Goal: Transaction & Acquisition: Purchase product/service

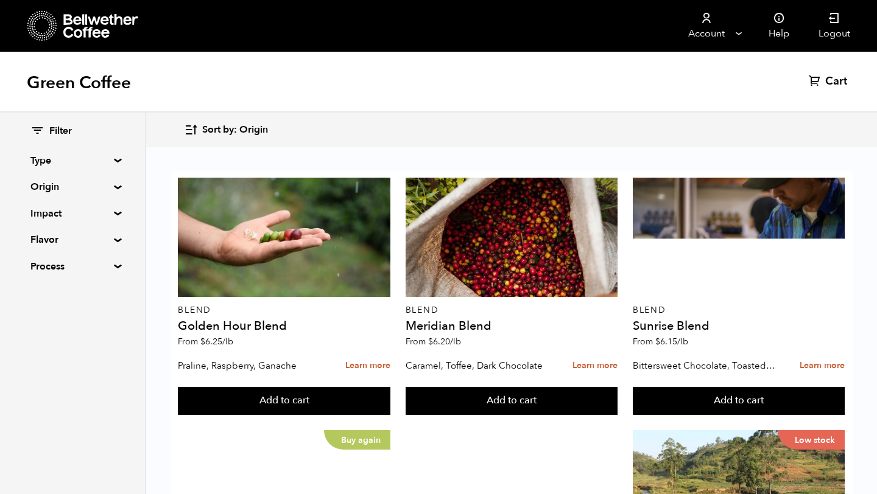
scroll to position [465, 0]
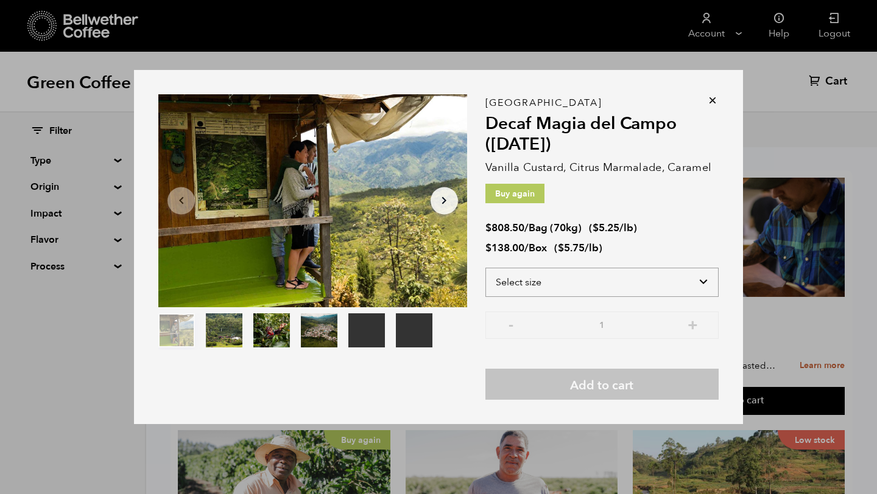
click at [529, 281] on select "Select size Bag (70kg) (154 lbs) Box (24 lbs)" at bounding box center [601, 282] width 233 height 29
select select "box"
click at [485, 268] on select "Select size Bag (70kg) (154 lbs) Box (24 lbs)" at bounding box center [601, 282] width 233 height 29
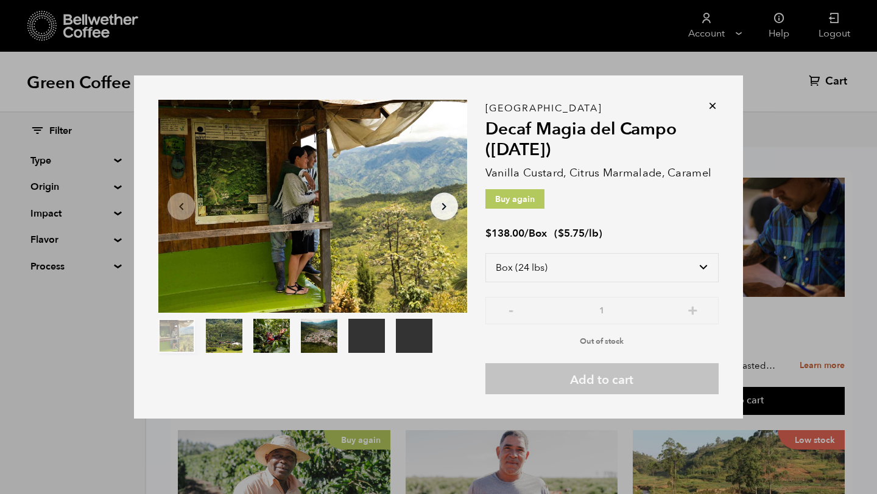
click at [711, 111] on icon at bounding box center [712, 106] width 12 height 12
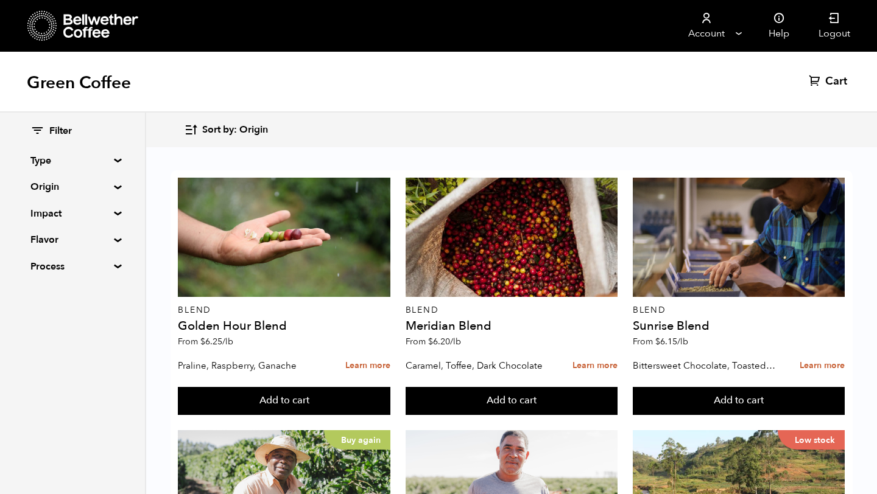
scroll to position [1221, 0]
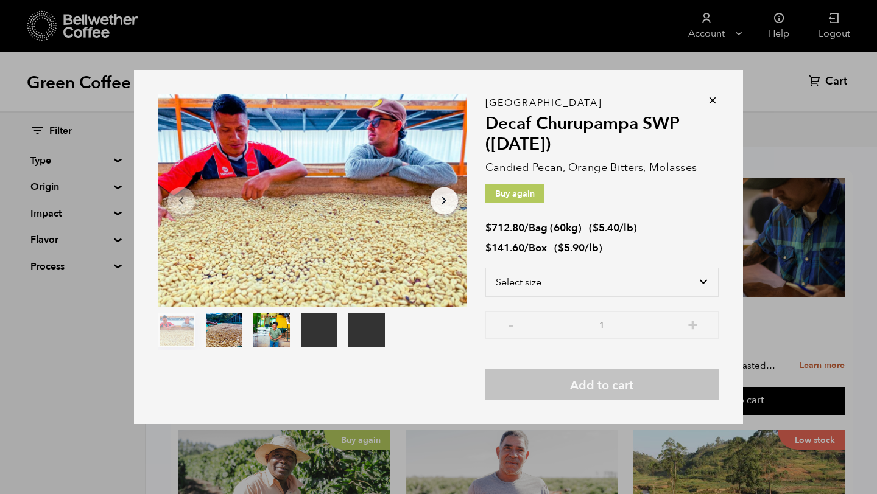
click at [500, 245] on bdi "$ 141.60" at bounding box center [504, 248] width 39 height 14
click at [546, 279] on select "Select size Bag (60kg) (132 lbs) Box (24 lbs)" at bounding box center [601, 282] width 233 height 29
select select "box"
click at [485, 268] on select "Select size Bag (60kg) (132 lbs) Box (24 lbs)" at bounding box center [601, 282] width 233 height 29
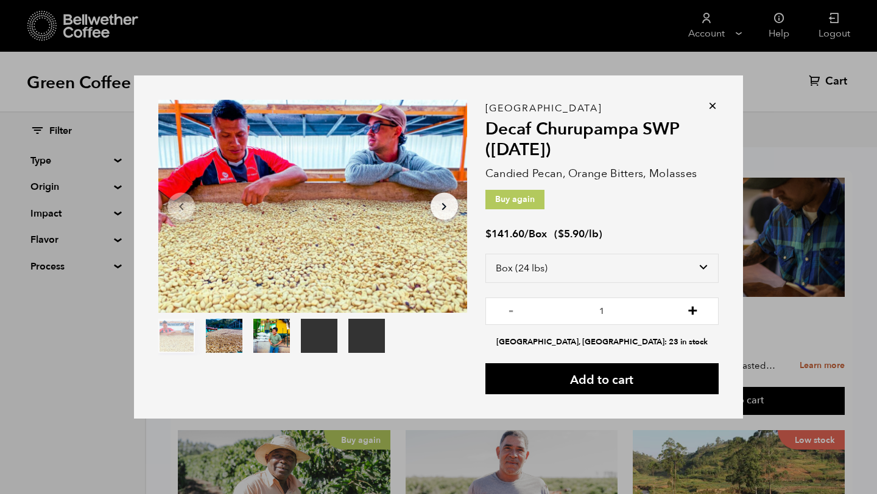
click at [700, 315] on button "+" at bounding box center [692, 310] width 15 height 12
type input "2"
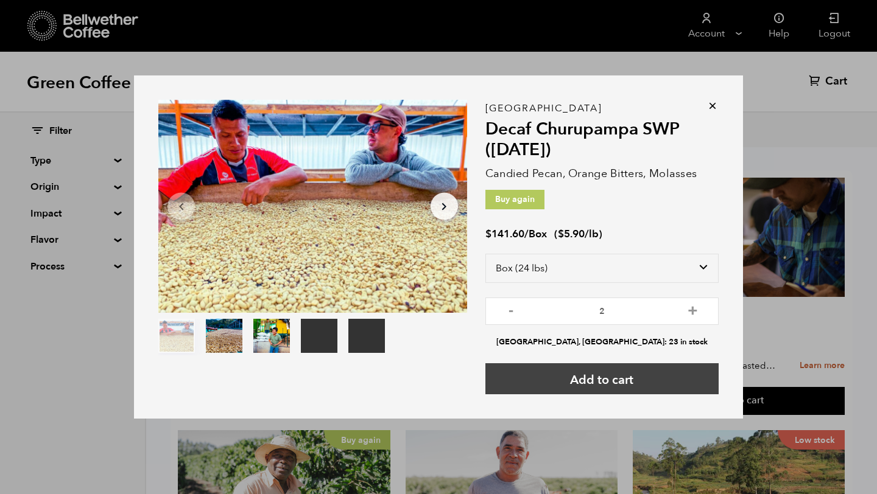
click at [595, 383] on button "Add to cart" at bounding box center [601, 379] width 233 height 31
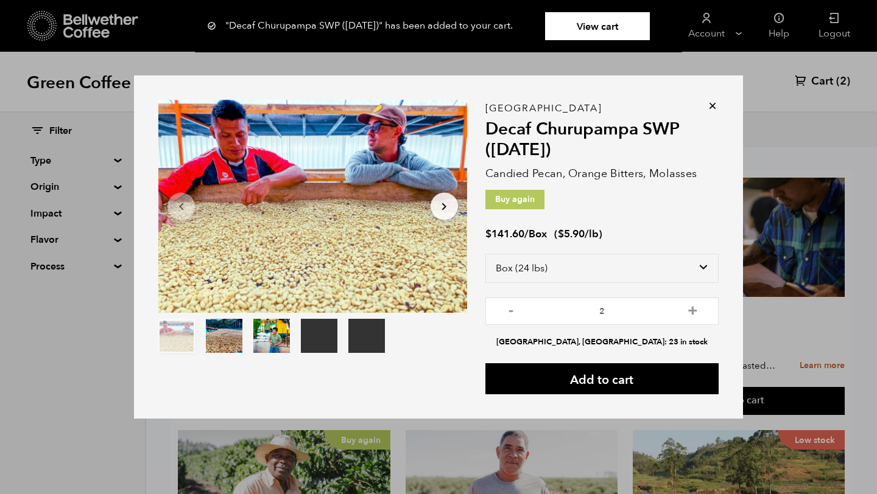
click at [711, 110] on icon at bounding box center [712, 106] width 12 height 12
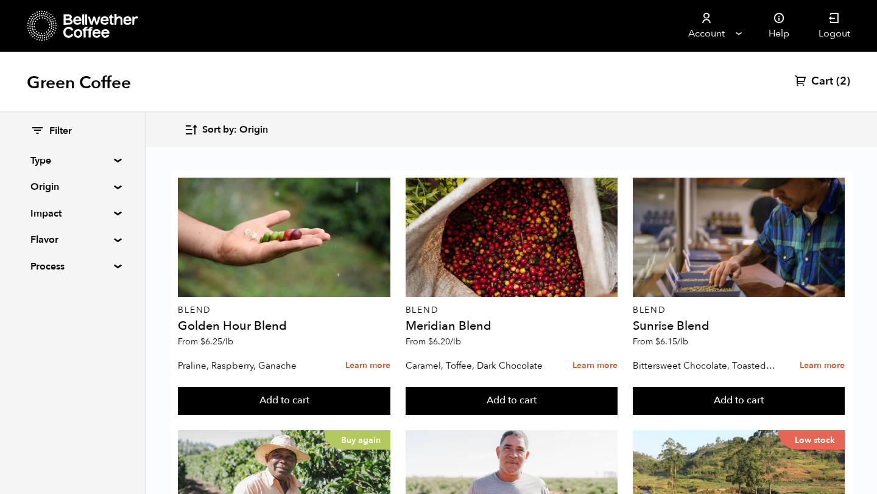
scroll to position [496, 0]
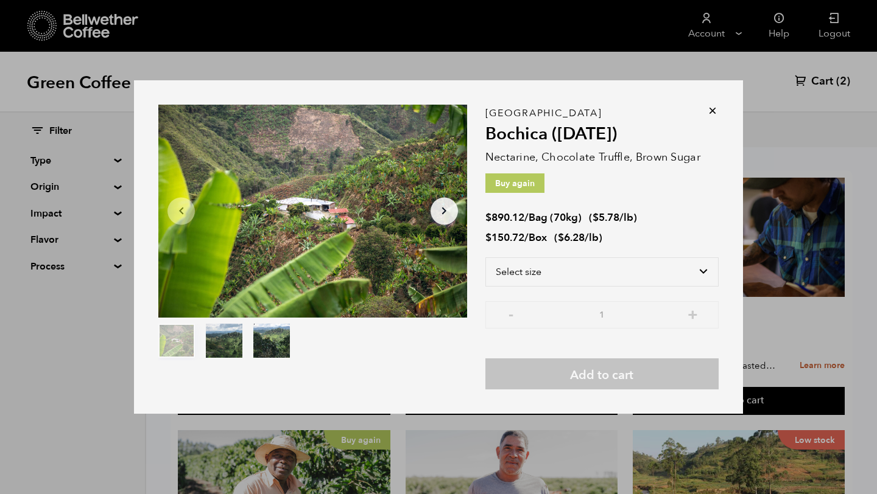
click at [522, 241] on bdi "$ 150.72" at bounding box center [504, 238] width 39 height 14
click at [515, 271] on select "Select size Bag (70kg) (154 lbs) Box (24 lbs)" at bounding box center [601, 272] width 233 height 29
select select "box"
click at [485, 258] on select "Select size Bag (70kg) (154 lbs) Box (24 lbs)" at bounding box center [601, 272] width 233 height 29
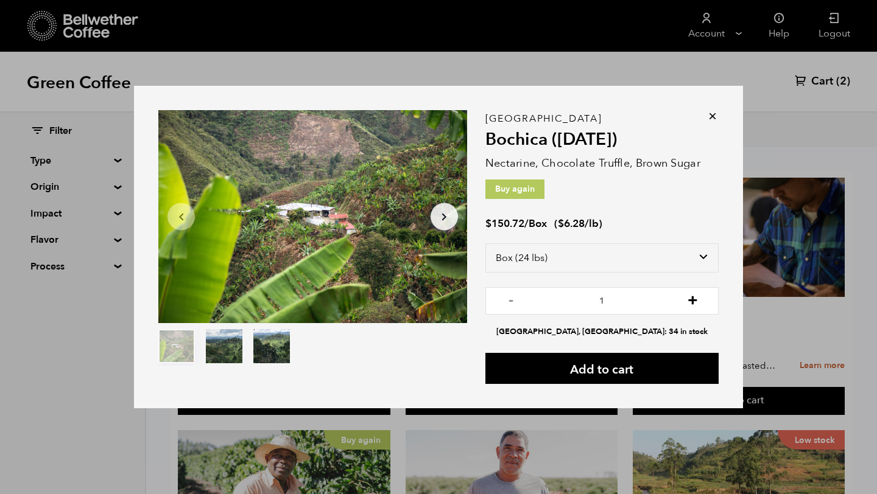
click at [697, 301] on button "+" at bounding box center [692, 299] width 15 height 12
type input "4"
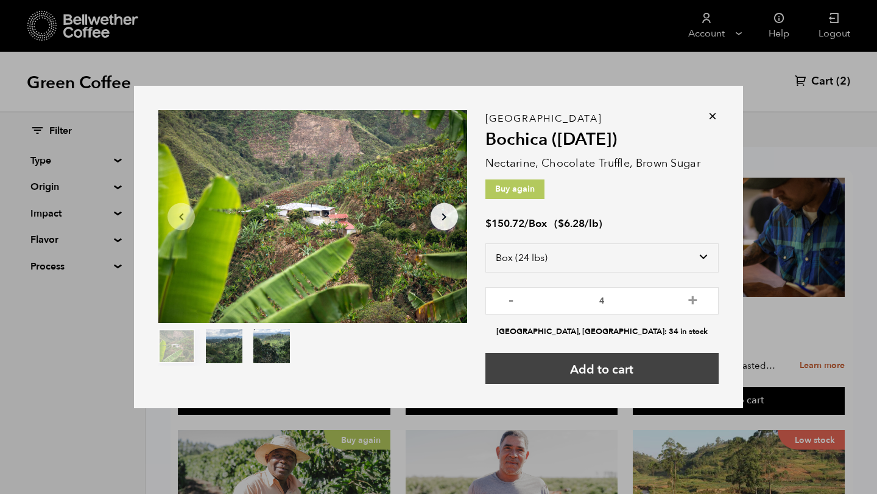
click at [619, 372] on button "Add to cart" at bounding box center [601, 368] width 233 height 31
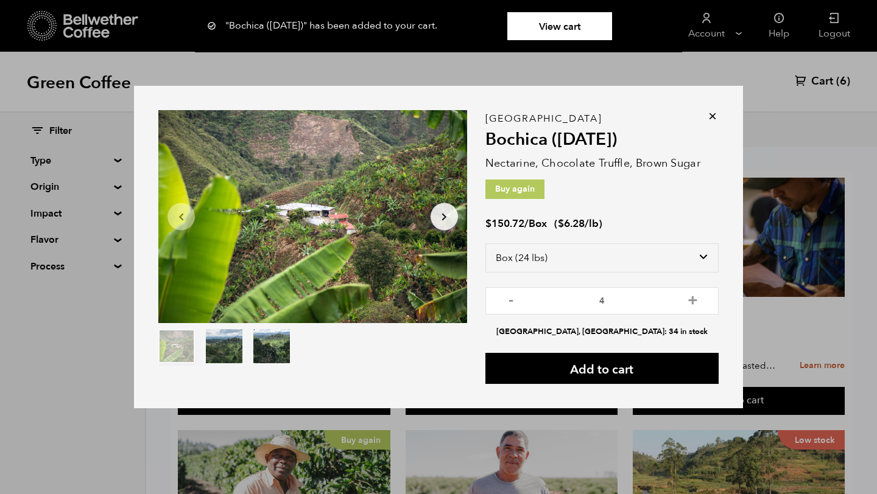
click at [713, 112] on icon at bounding box center [712, 116] width 12 height 12
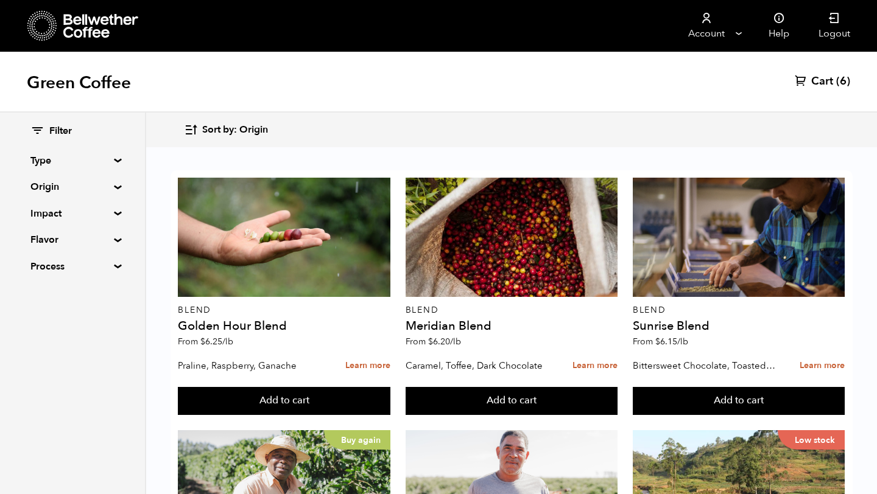
scroll to position [1221, 0]
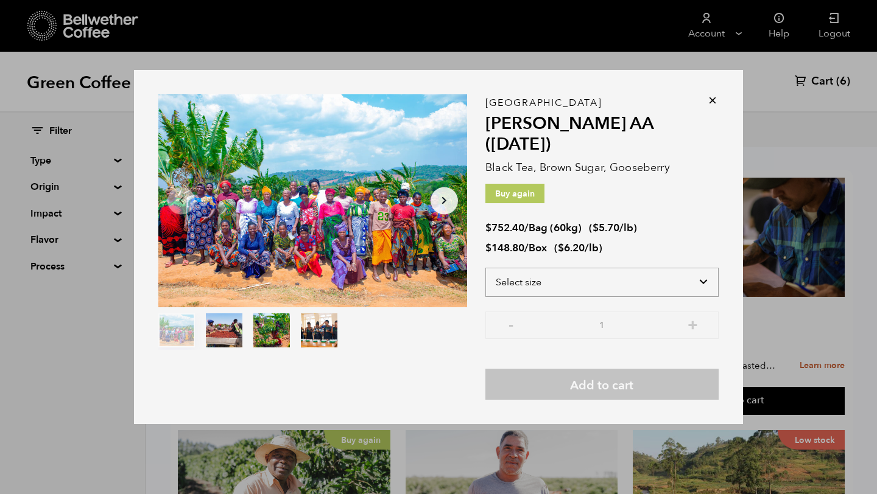
click at [538, 269] on select "Select size Bag (60kg) (132 lbs) Box (24 lbs)" at bounding box center [601, 282] width 233 height 29
select select "box"
click at [485, 268] on select "Select size Bag (60kg) (132 lbs) Box (24 lbs)" at bounding box center [601, 282] width 233 height 29
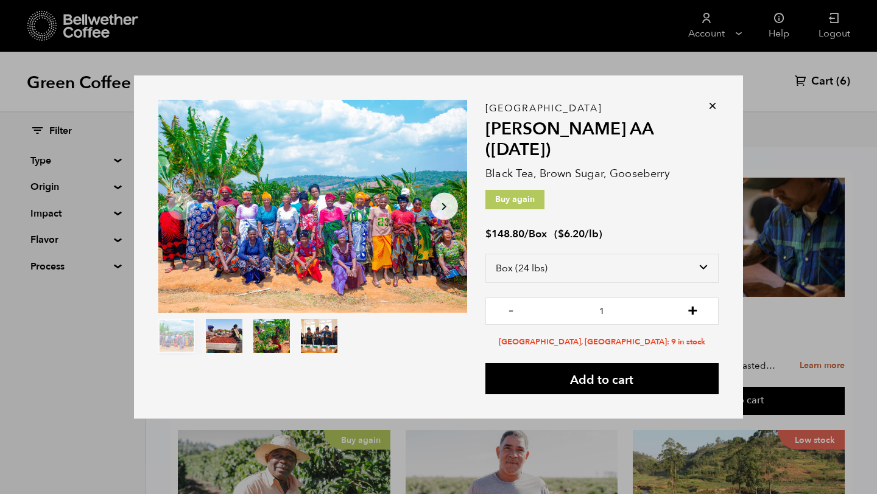
click at [692, 304] on button "+" at bounding box center [692, 310] width 15 height 12
type input "3"
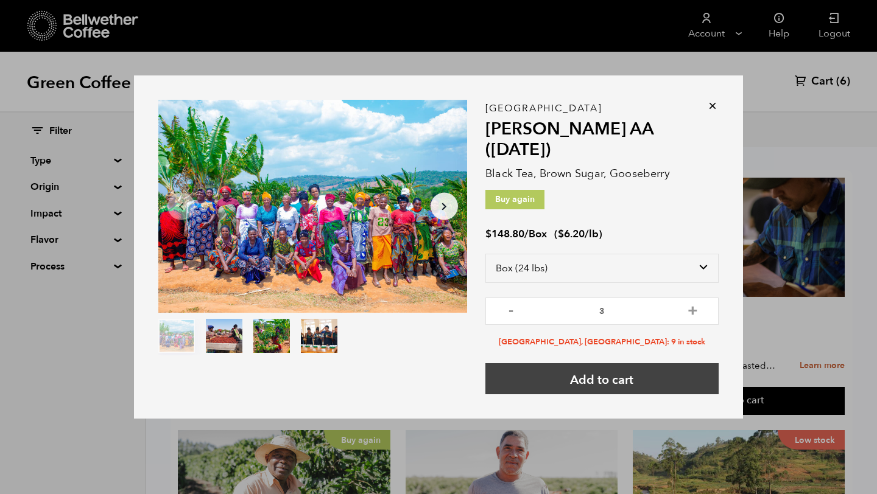
click at [604, 368] on button "Add to cart" at bounding box center [601, 379] width 233 height 31
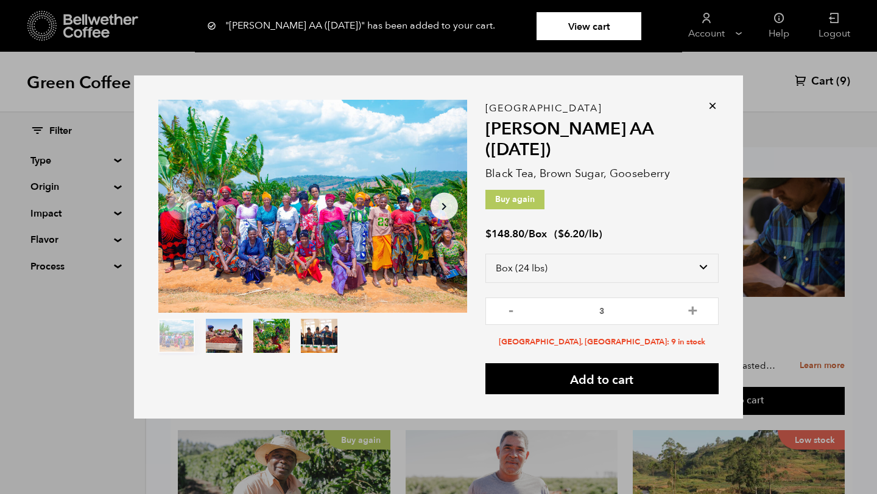
click at [826, 79] on div "Item 1 of 4 Arrow Left Arrow Right item 0 item 1 item 2 item 3 Item 1 of 4 "Usa…" at bounding box center [438, 247] width 877 height 494
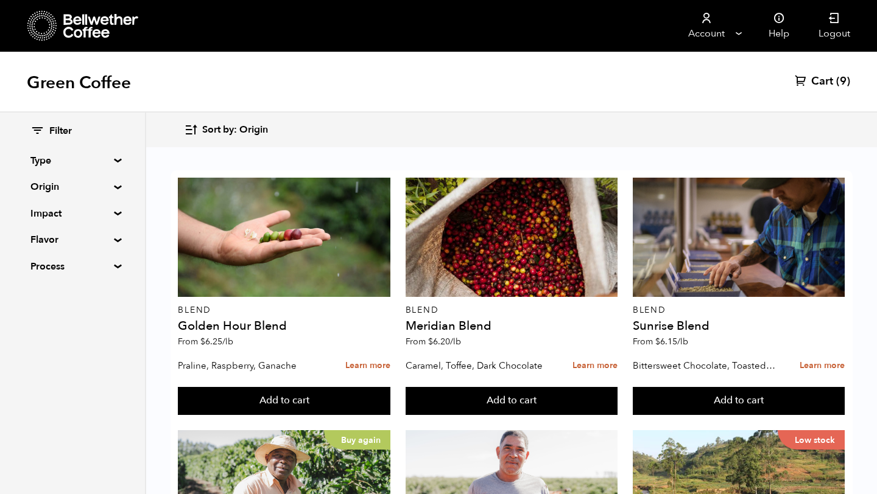
click at [809, 79] on link "Cart (9)" at bounding box center [822, 81] width 55 height 15
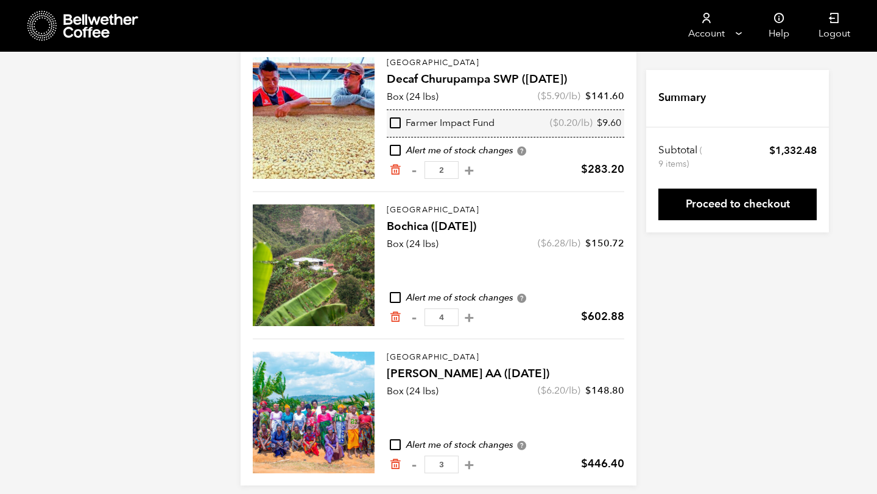
scroll to position [146, 0]
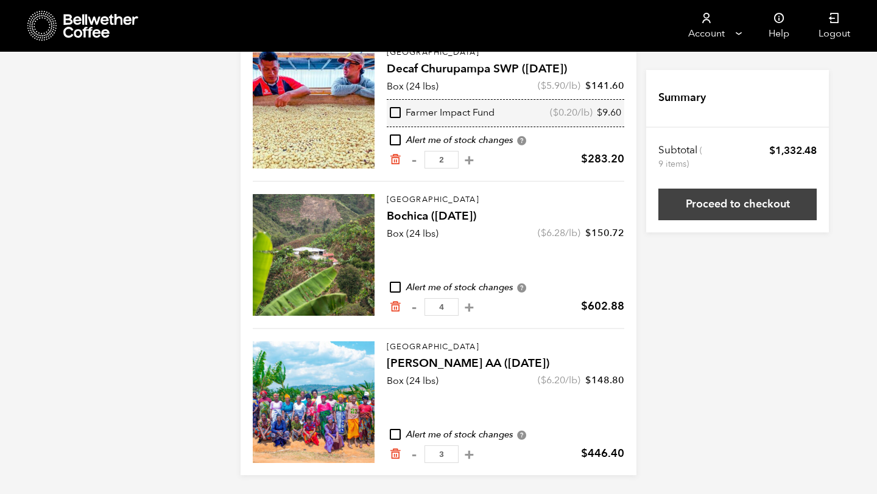
click at [732, 202] on link "Proceed to checkout" at bounding box center [737, 205] width 158 height 32
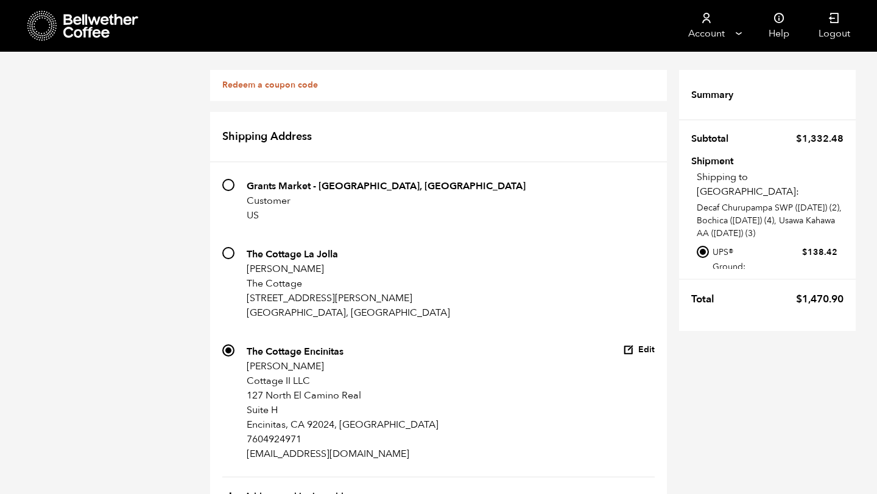
scroll to position [606, 0]
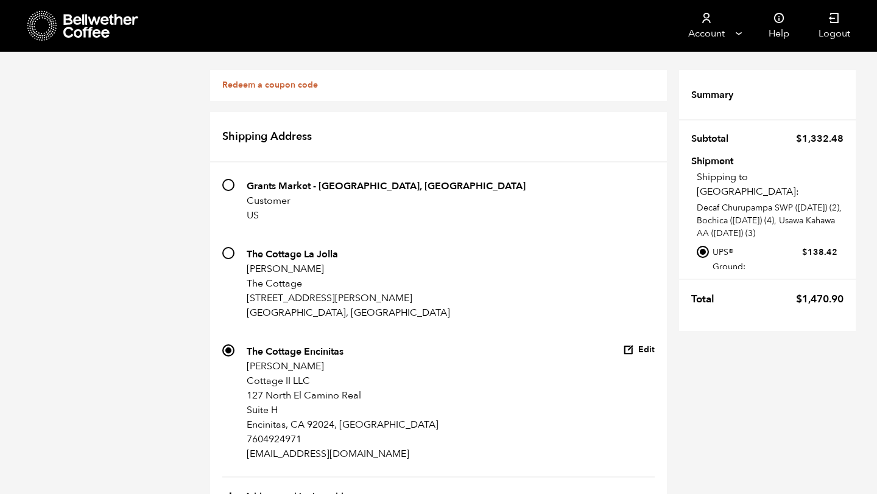
radio input "true"
